Goal: Go to known website: Access a specific website the user already knows

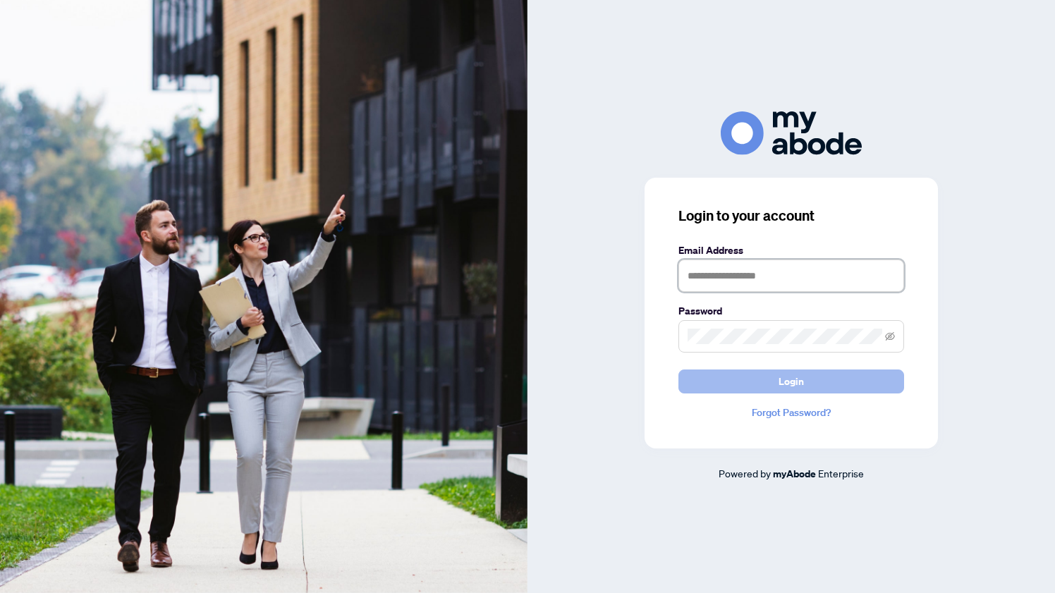
type input "**********"
click at [783, 380] on span "Login" at bounding box center [791, 381] width 25 height 23
